Goal: Information Seeking & Learning: Understand process/instructions

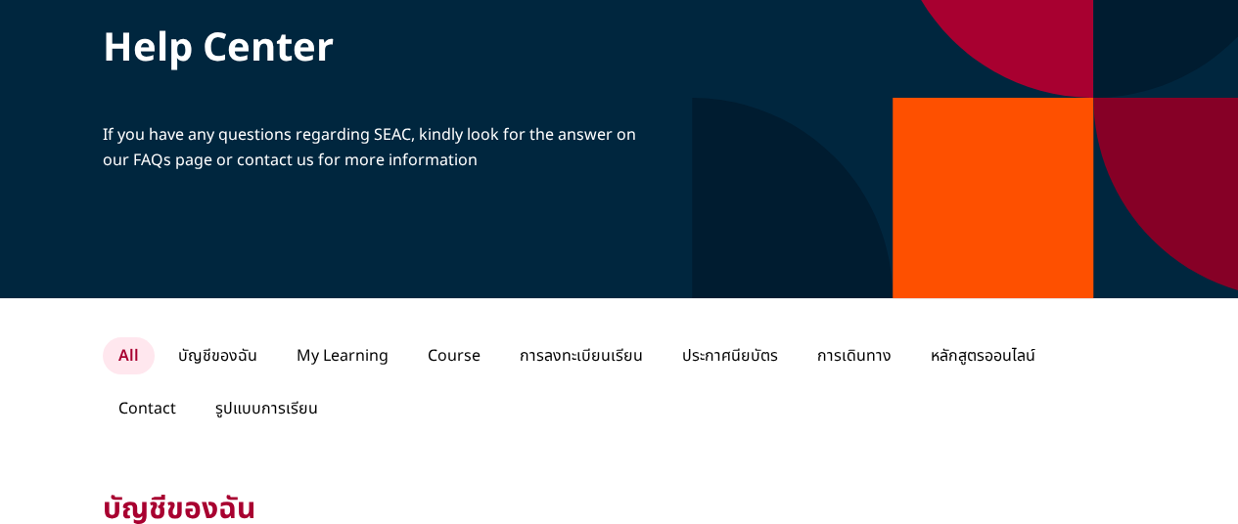
scroll to position [294, 0]
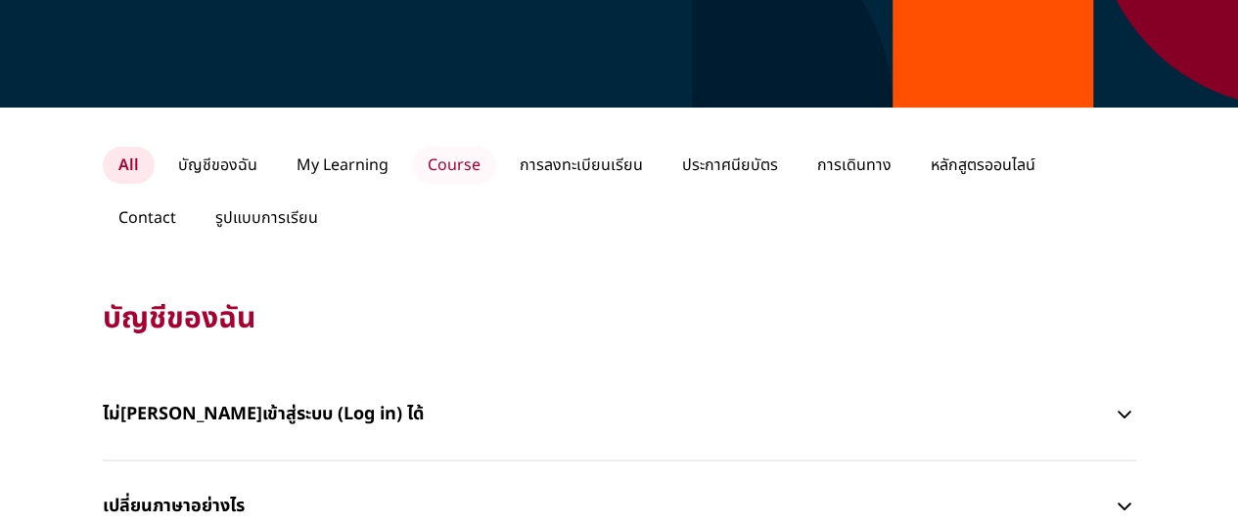
click at [456, 163] on p "Course" at bounding box center [454, 165] width 84 height 37
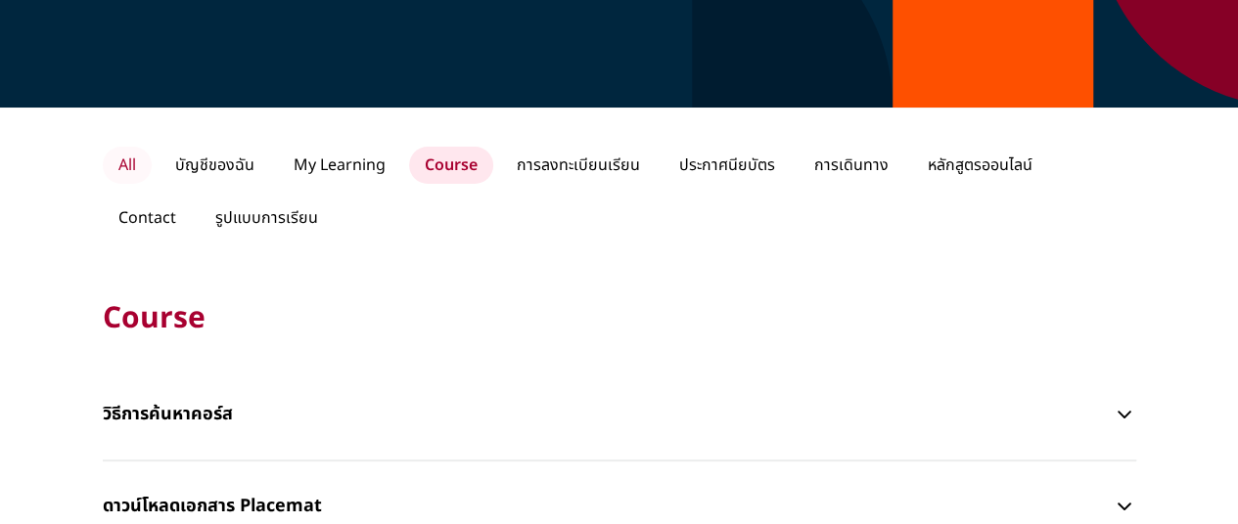
click at [117, 168] on p "All" at bounding box center [127, 165] width 49 height 37
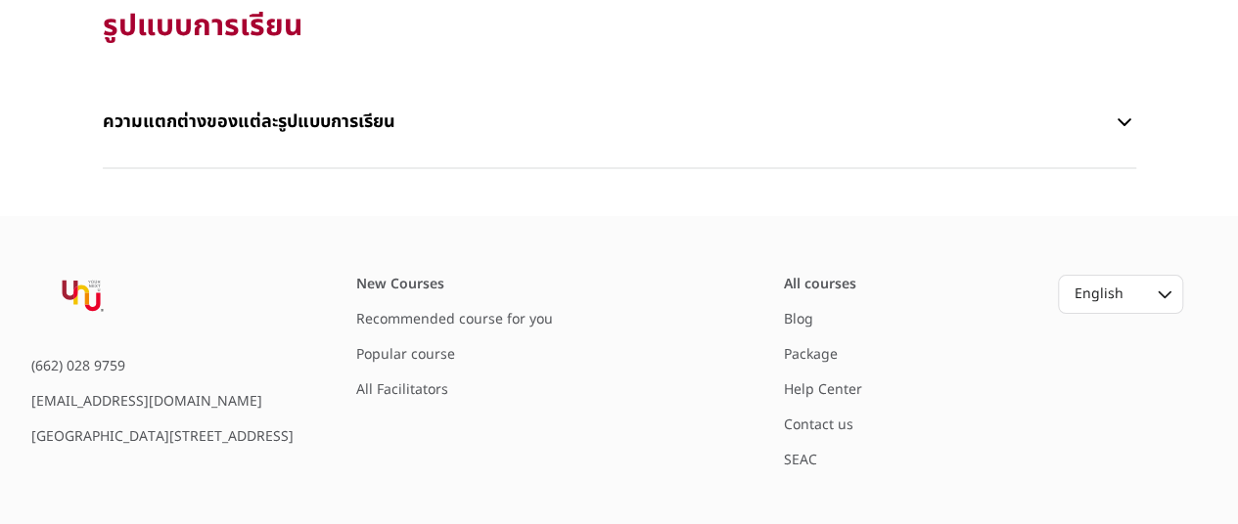
scroll to position [4342, 0]
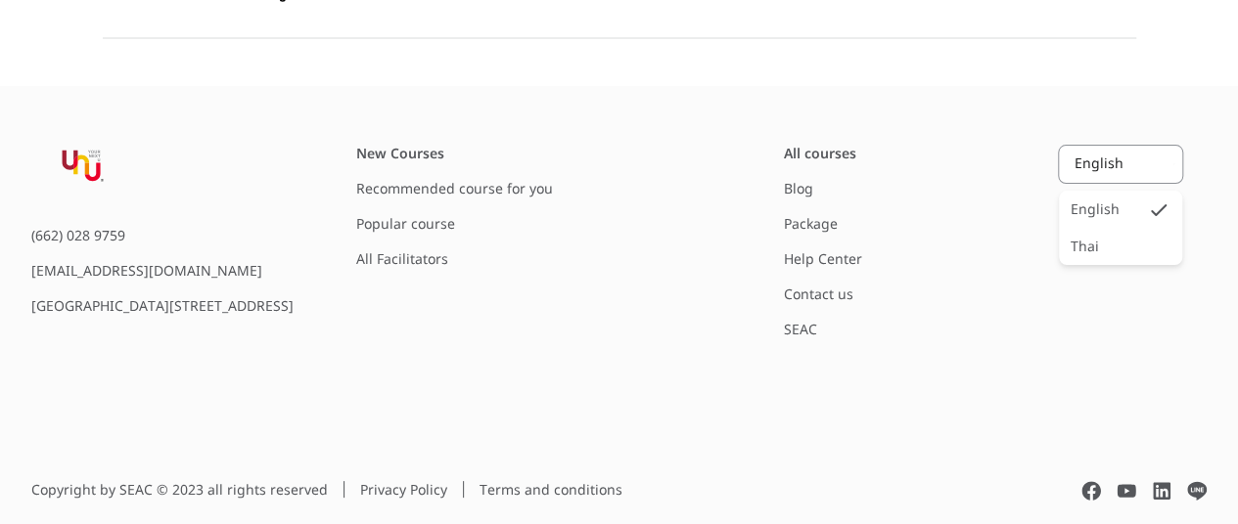
click at [1128, 155] on div "English" at bounding box center [1111, 165] width 74 height 20
click at [1090, 238] on div "Thai" at bounding box center [1084, 248] width 28 height 20
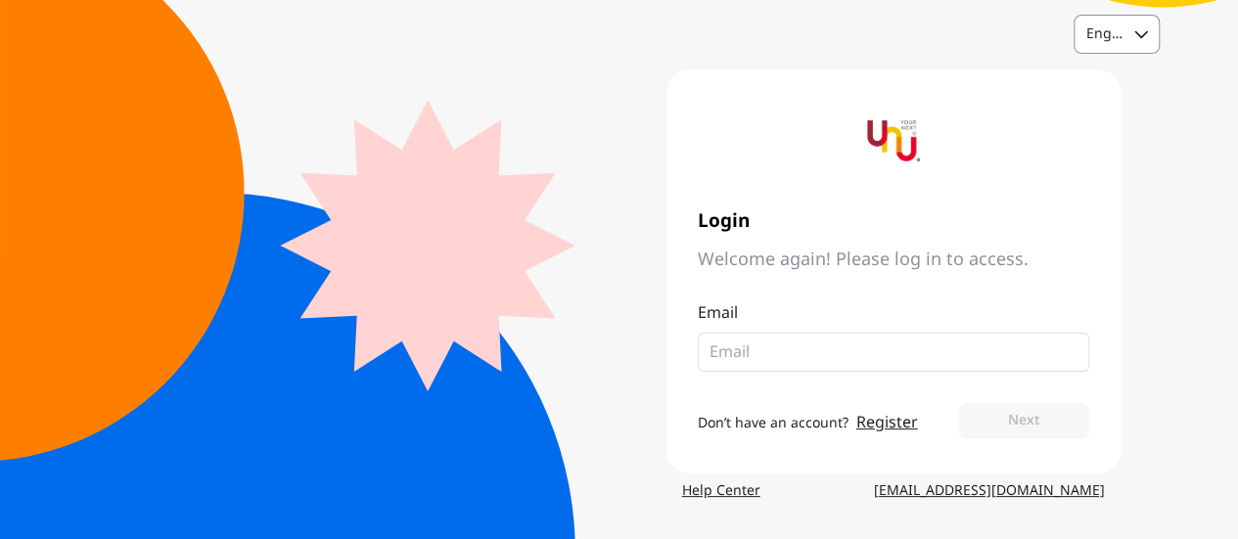
click at [1132, 37] on div "English" at bounding box center [1116, 34] width 84 height 37
click at [1111, 111] on div "Thai" at bounding box center [1100, 118] width 28 height 20
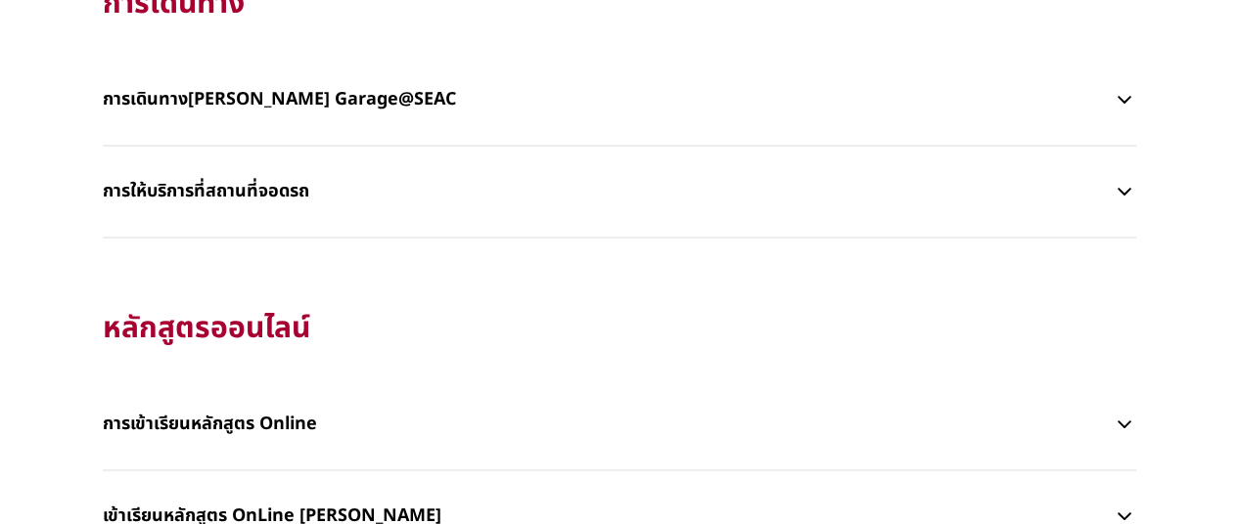
scroll to position [2761, 0]
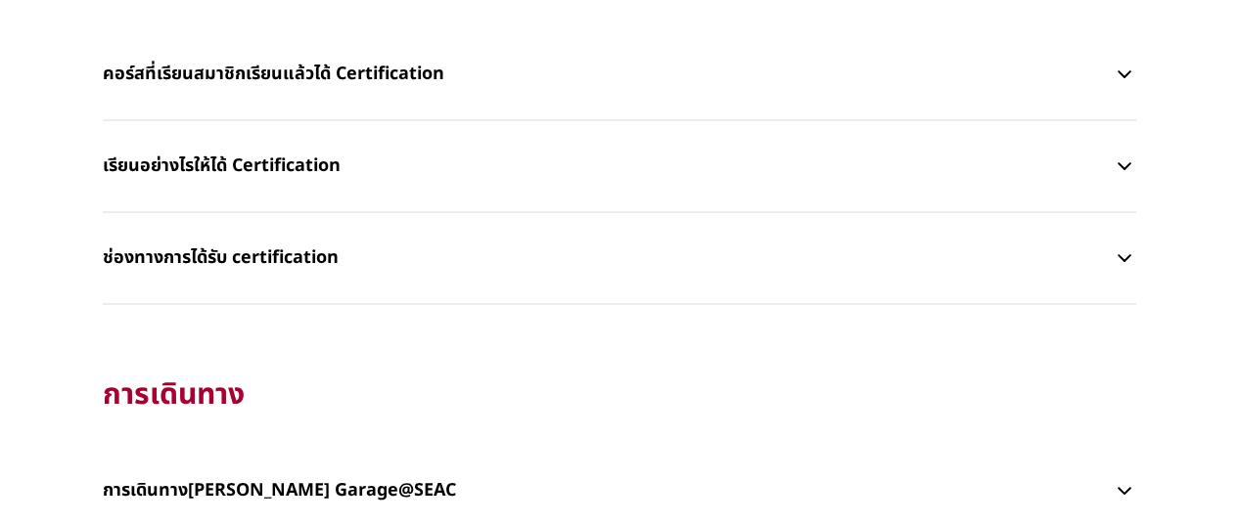
click at [229, 258] on p "ช่องทางการได้รับ certification" at bounding box center [608, 258] width 1011 height 59
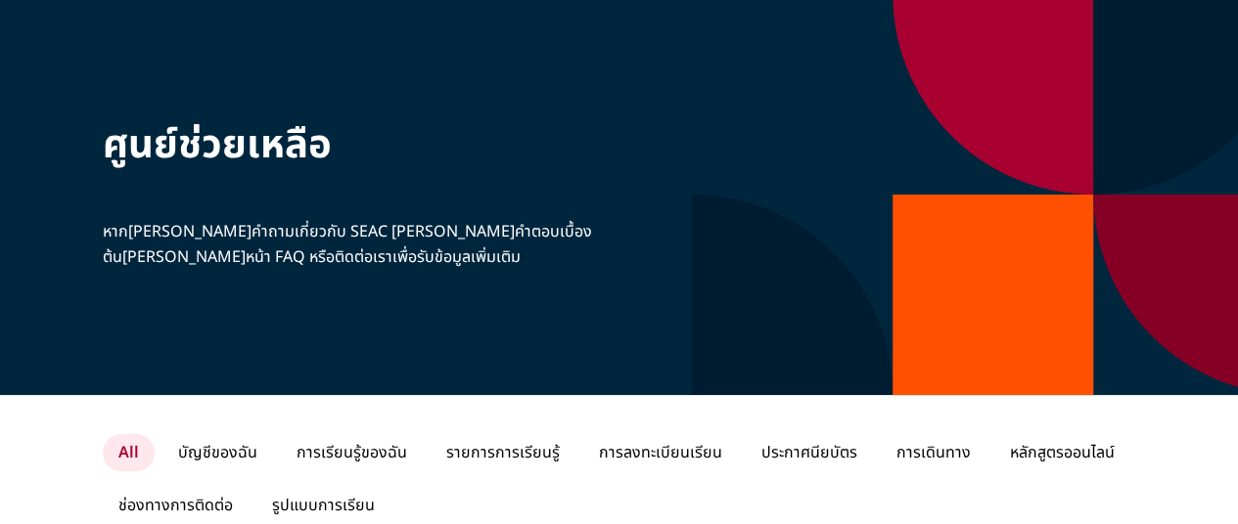
scroll to position [0, 0]
